Goal: Transaction & Acquisition: Purchase product/service

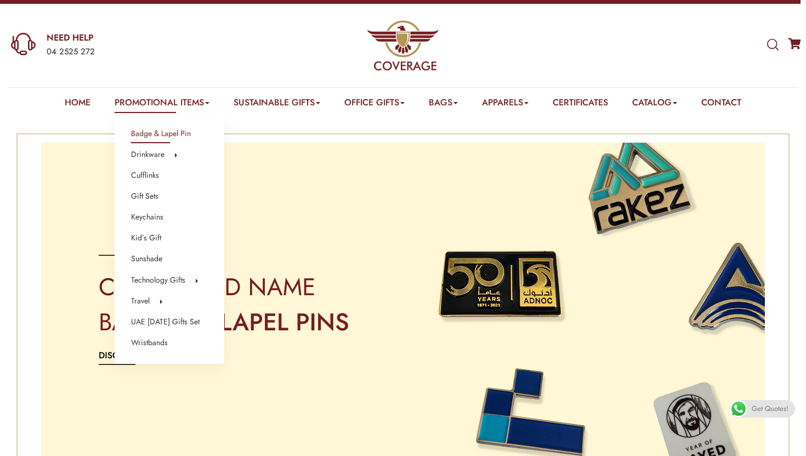
scroll to position [24, 0]
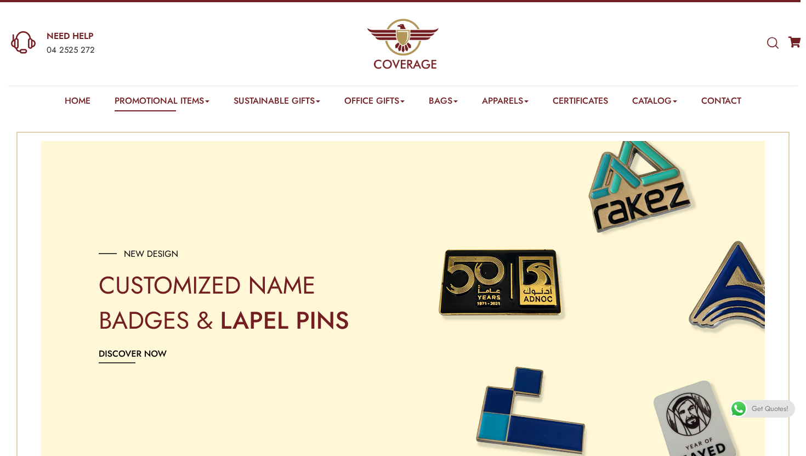
click at [778, 43] on icon at bounding box center [773, 43] width 12 height 12
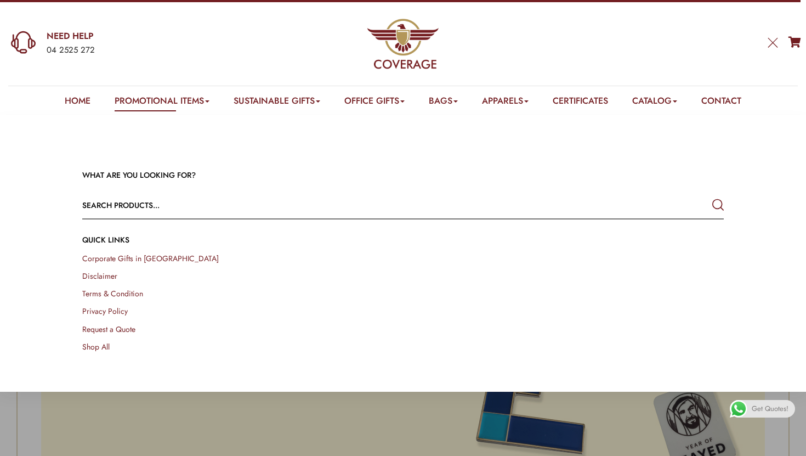
click at [563, 183] on div "WHAT ARE YOU LOOKING FOR? Select a category Apparels Caps Scarfs T-Shirts Towel…" at bounding box center [403, 261] width 658 height 183
click at [543, 226] on div "WHAT ARE YOU LOOKING FOR? Select a category Apparels Caps Scarfs T-Shirts Towel…" at bounding box center [403, 261] width 658 height 183
click at [533, 214] on input "text" at bounding box center [338, 205] width 513 height 26
type input "pins"
click at [712, 195] on button "submit" at bounding box center [718, 205] width 12 height 20
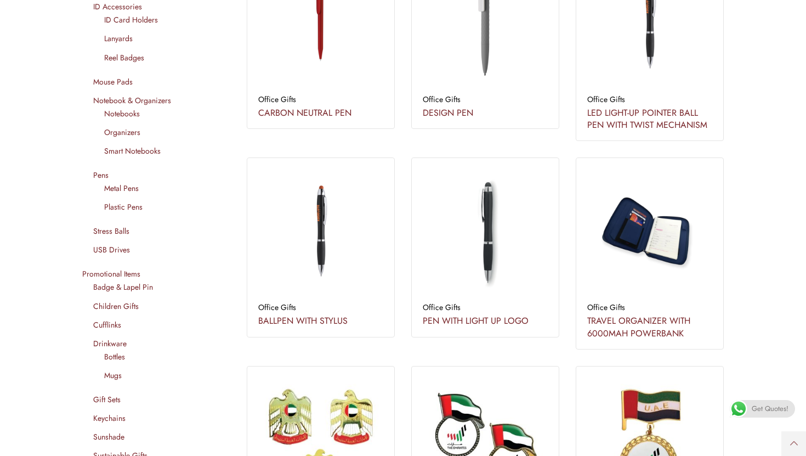
scroll to position [452, 0]
